Goal: Task Accomplishment & Management: Use online tool/utility

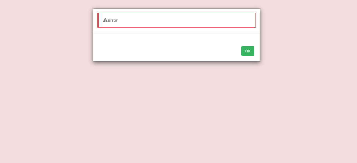
scroll to position [67, 0]
click at [243, 51] on button "OK" at bounding box center [247, 50] width 13 height 9
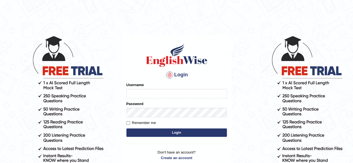
type input "ravichanapathi_parramatta"
click at [158, 134] on button "Login" at bounding box center [176, 133] width 100 height 8
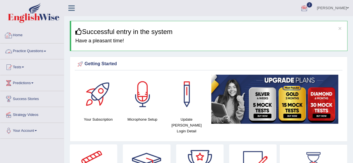
click at [25, 49] on link "Practice Questions" at bounding box center [32, 50] width 64 height 14
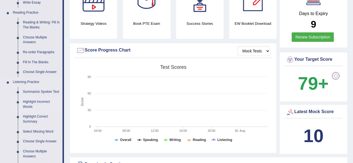
scroll to position [167, 0]
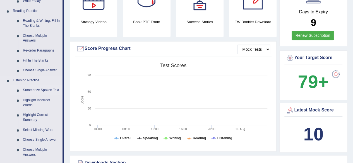
click at [51, 92] on link "Summarize Spoken Text" at bounding box center [41, 90] width 42 height 10
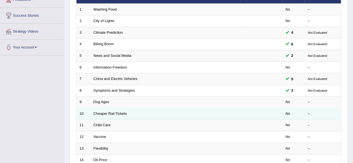
scroll to position [84, 0]
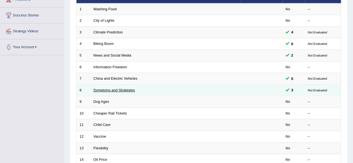
click at [121, 90] on link "Symptoms and Strategies" at bounding box center [114, 90] width 42 height 4
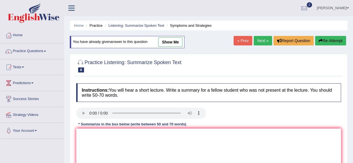
click at [168, 40] on link "show me" at bounding box center [170, 41] width 24 height 9
type textarea "The passage provided comprehensive overview on Covid-19, highlighting symptoms …"
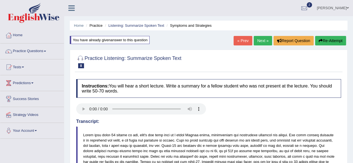
click at [266, 43] on link "Next »" at bounding box center [262, 40] width 18 height 9
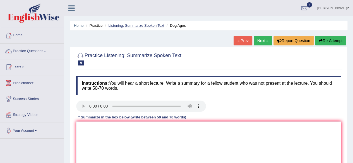
click at [127, 24] on link "Listening: Summarize Spoken Text" at bounding box center [136, 25] width 56 height 4
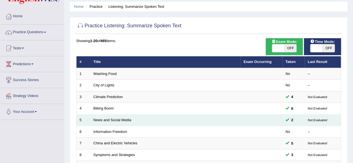
scroll to position [28, 0]
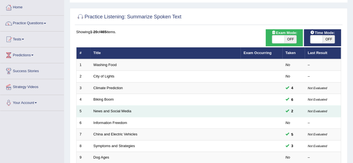
click at [108, 113] on td "News and Social Media" at bounding box center [165, 112] width 150 height 12
click at [108, 110] on link "News and Social Media" at bounding box center [112, 111] width 38 height 4
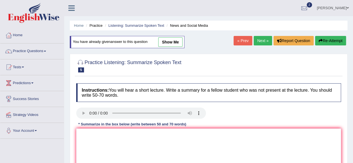
click at [169, 40] on link "show me" at bounding box center [170, 41] width 24 height 9
type textarea "The speaker has given comprehensive overview of smart phones usage. To begin wi…"
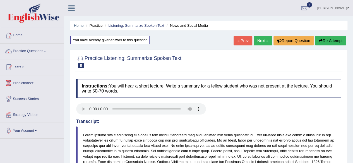
click at [19, 67] on link "Tests" at bounding box center [32, 66] width 64 height 14
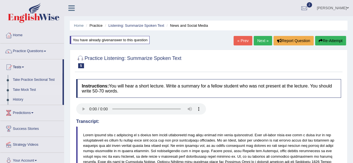
click at [24, 89] on link "Take Mock Test" at bounding box center [36, 90] width 52 height 10
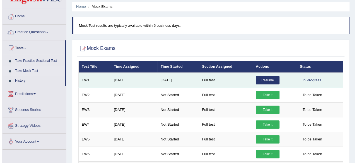
scroll to position [28, 0]
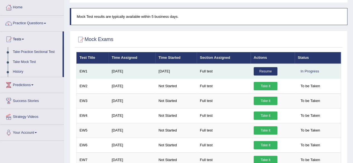
click at [267, 72] on link "Resume" at bounding box center [265, 71] width 24 height 8
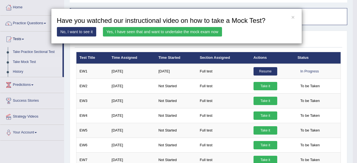
click at [81, 34] on link "No, I want to see it" at bounding box center [77, 31] width 40 height 9
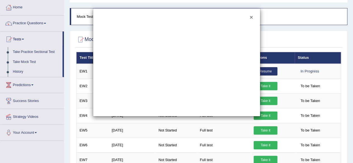
click at [251, 17] on button "×" at bounding box center [250, 17] width 3 height 6
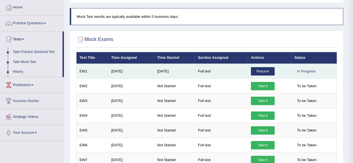
click at [273, 67] on link "Resume" at bounding box center [263, 71] width 24 height 8
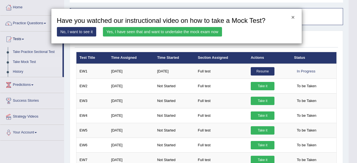
click at [293, 17] on button "×" at bounding box center [292, 17] width 3 height 6
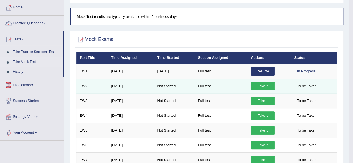
click at [266, 86] on link "Take it" at bounding box center [263, 86] width 24 height 8
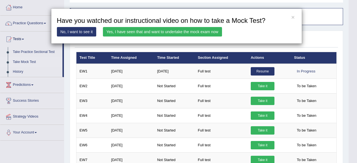
click at [136, 35] on link "Yes, I have seen that and want to undertake the mock exam now" at bounding box center [162, 31] width 119 height 9
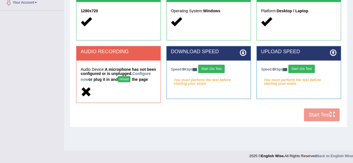
scroll to position [129, 0]
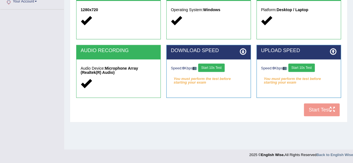
click at [216, 69] on button "Start 10s Test" at bounding box center [211, 68] width 26 height 8
click at [306, 70] on button "Start 10s Test" at bounding box center [301, 68] width 26 height 8
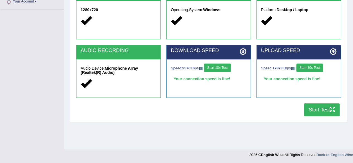
click at [310, 109] on button "Start Test" at bounding box center [322, 109] width 36 height 13
